Goal: Task Accomplishment & Management: Complete application form

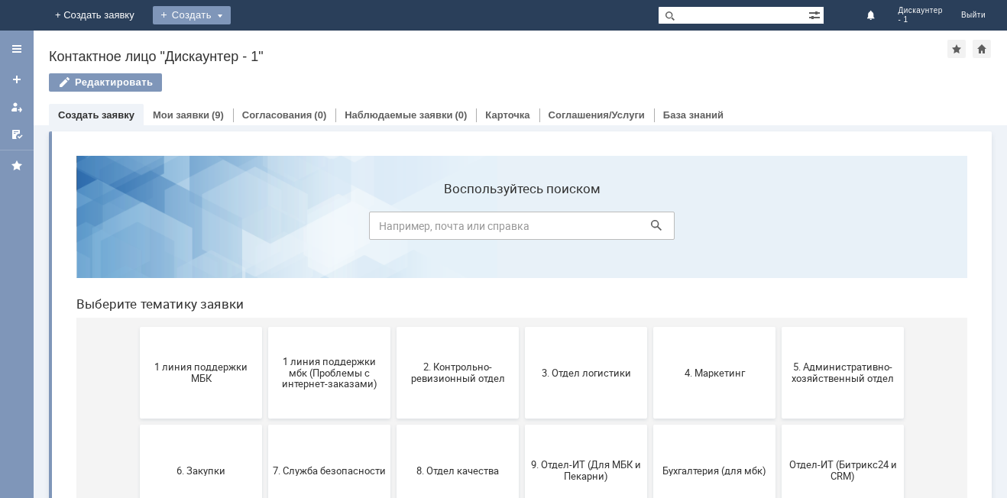
click at [231, 15] on div "Создать" at bounding box center [192, 15] width 78 height 18
click at [272, 42] on link "Заявка" at bounding box center [214, 46] width 116 height 18
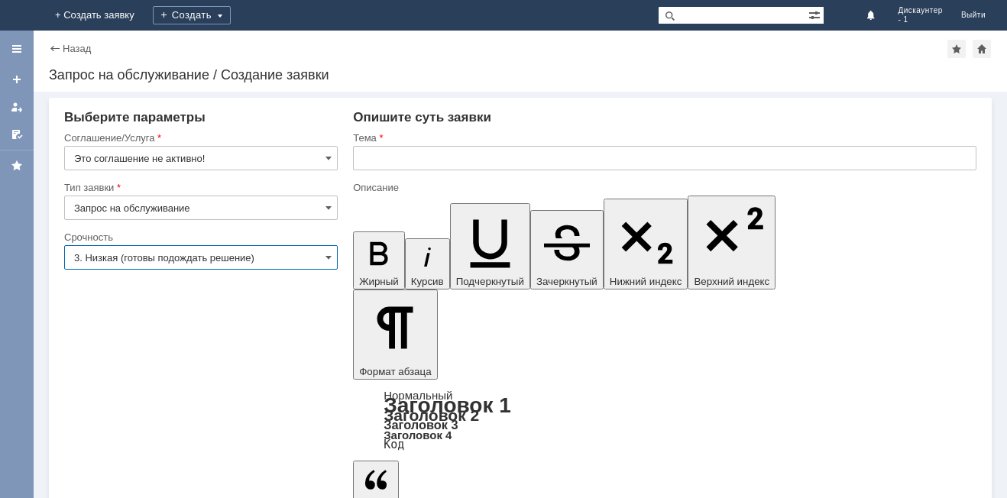
click at [265, 258] on input "3. Низкая (готовы подождать решение)" at bounding box center [201, 257] width 274 height 24
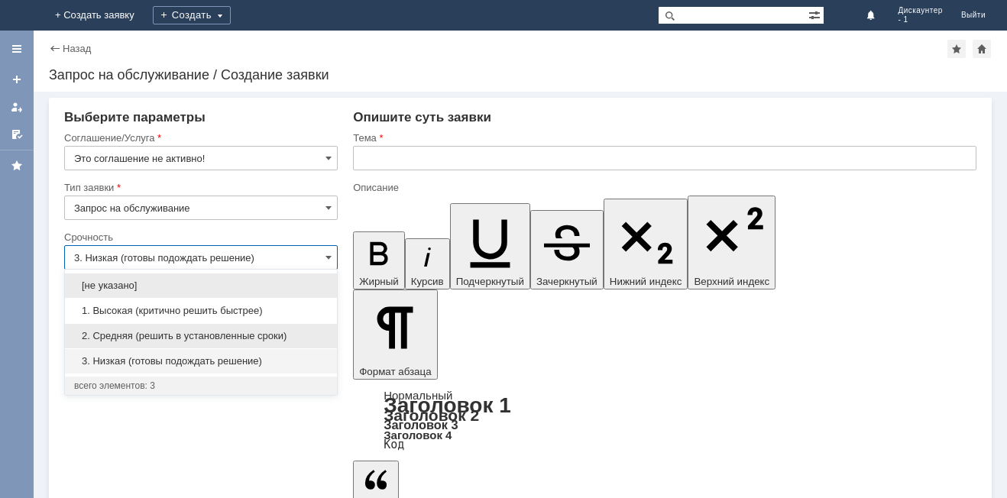
click at [191, 335] on span "2. Средняя (решить в установленные сроки)" at bounding box center [201, 336] width 254 height 12
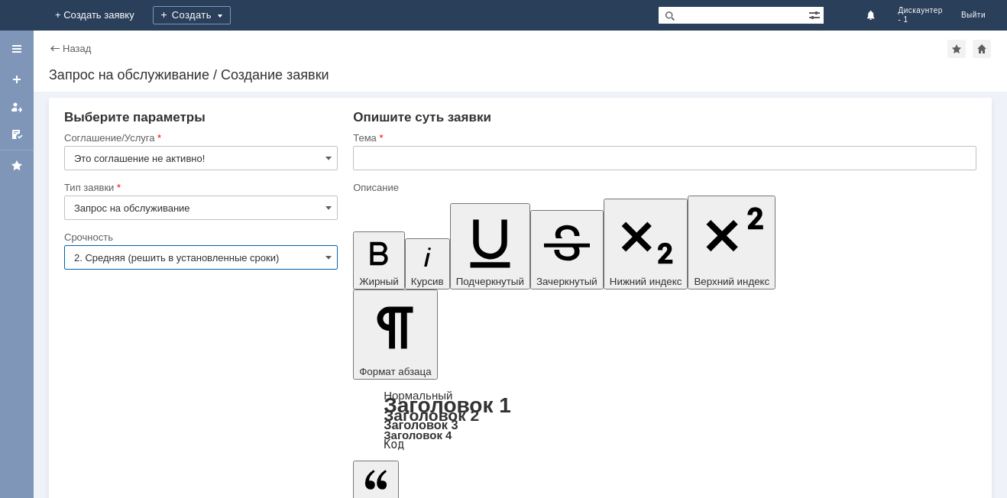
type input "2. Средняя (решить в установленные сроки)"
click at [393, 149] on input "text" at bounding box center [665, 158] width 624 height 24
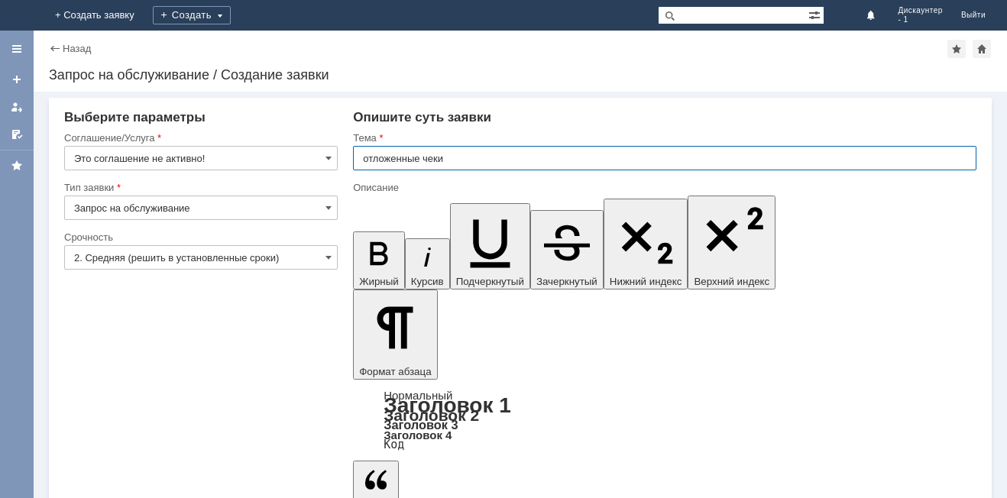
type input "отложенные чеки"
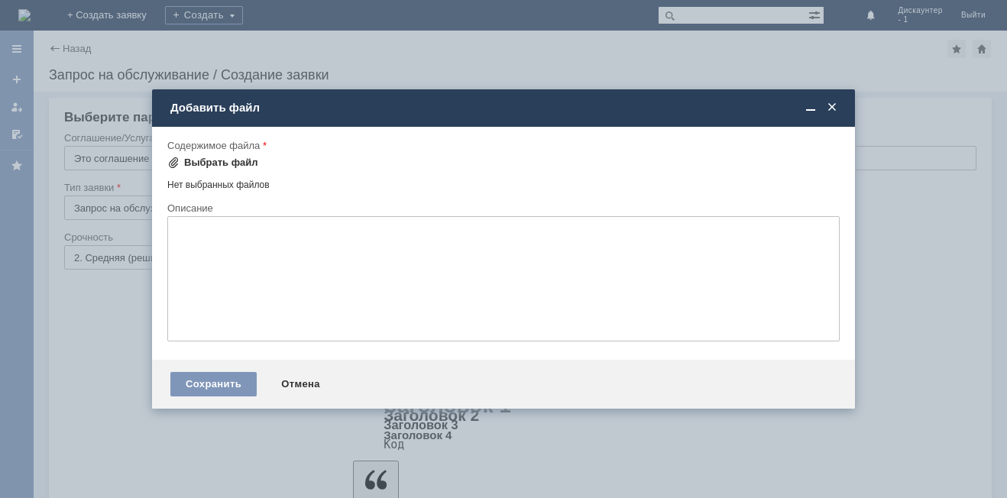
click at [228, 168] on div "Выбрать файл" at bounding box center [221, 163] width 74 height 12
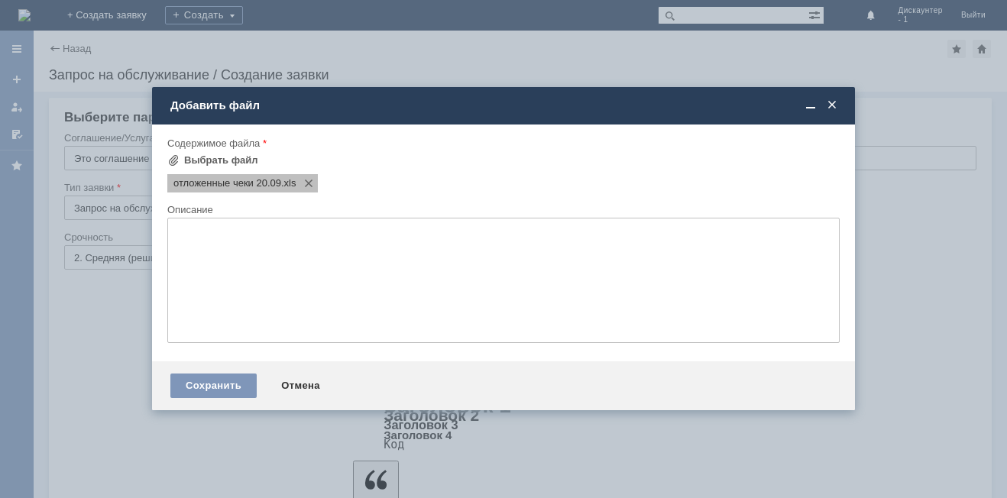
click at [254, 180] on span "отложенные чеки 20.09" at bounding box center [227, 183] width 108 height 12
click at [828, 106] on span at bounding box center [831, 106] width 15 height 14
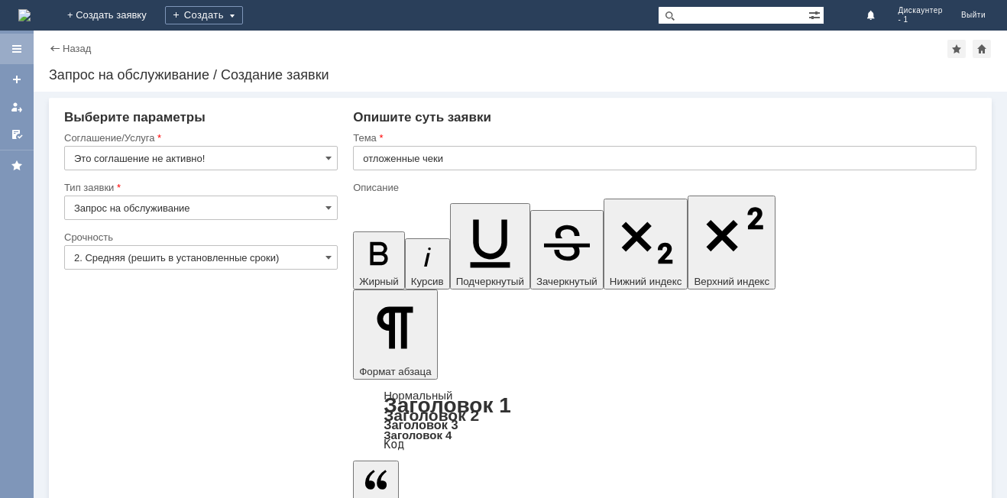
click at [8, 51] on div at bounding box center [17, 49] width 34 height 31
